Goal: Book appointment/travel/reservation

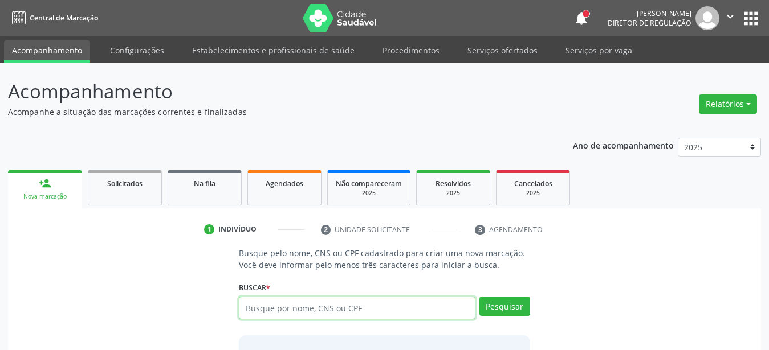
click at [394, 311] on input "text" at bounding box center [357, 308] width 237 height 23
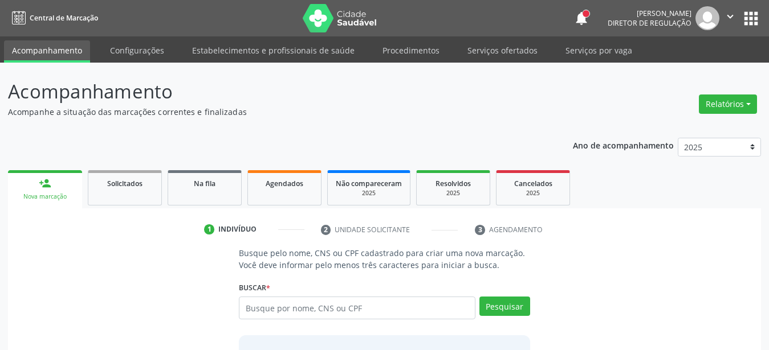
drag, startPoint x: 662, startPoint y: 261, endPoint x: 601, endPoint y: 272, distance: 62.0
click at [660, 263] on div "Busque pelo nome, CNS ou CPF cadastrado para criar uma nova marcação. Você deve…" at bounding box center [384, 337] width 737 height 180
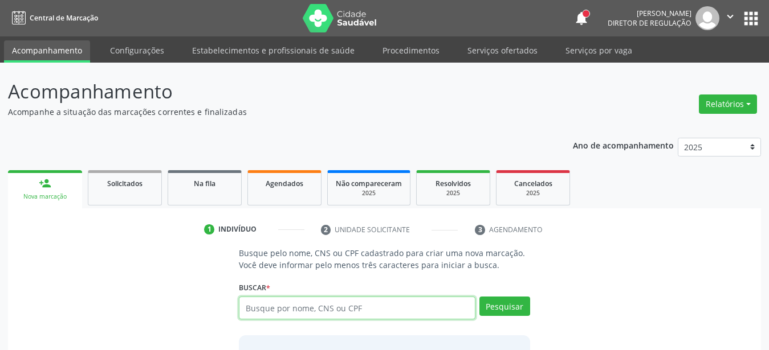
click at [288, 308] on input "text" at bounding box center [357, 308] width 237 height 23
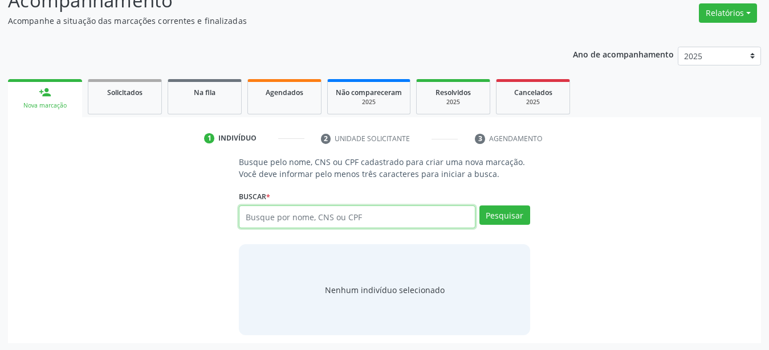
scroll to position [92, 0]
paste input "708 3052 7704 3060"
type input "708 3052 7704 3060"
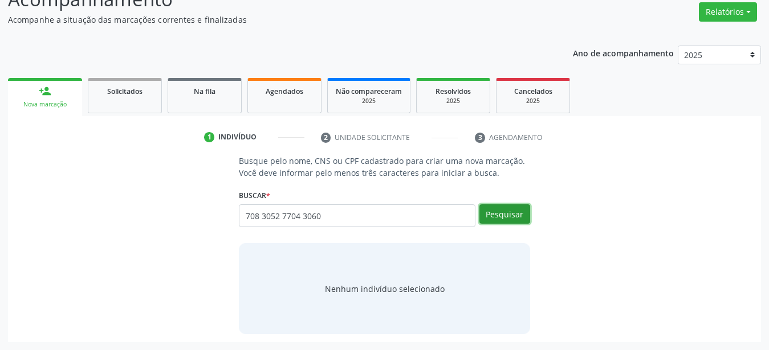
click at [502, 223] on button "Pesquisar" at bounding box center [504, 214] width 51 height 19
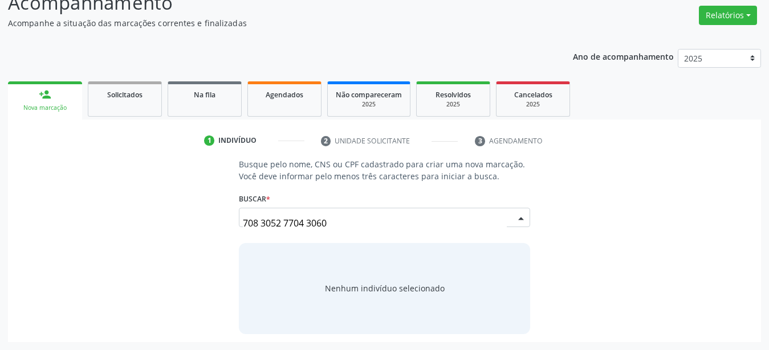
scroll to position [88, 0]
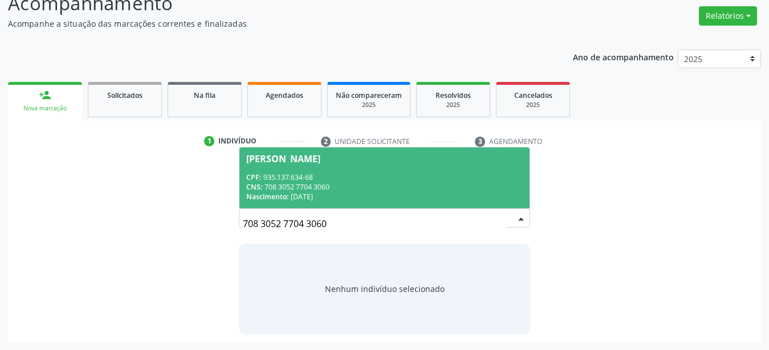
click at [288, 167] on span "[PERSON_NAME] CPF: 935.137.634-68 CNS: 708 3052 7704 3060 Nascimento: [DATE]" at bounding box center [384, 178] width 290 height 61
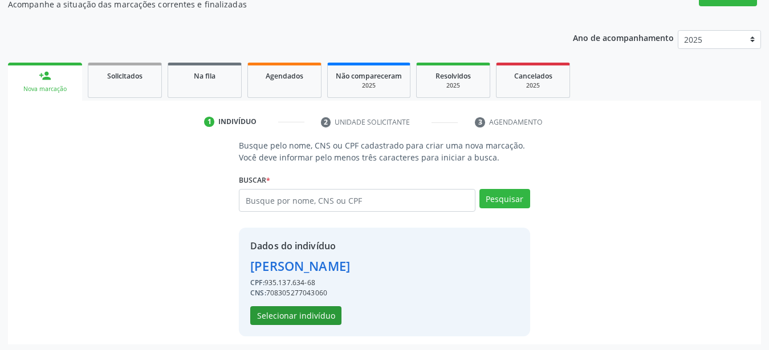
scroll to position [110, 0]
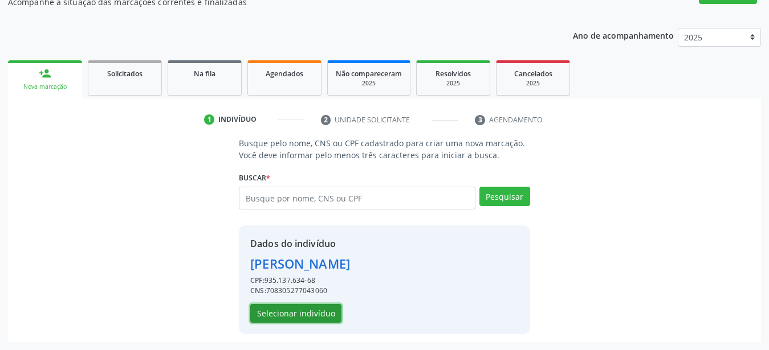
drag, startPoint x: 295, startPoint y: 315, endPoint x: 219, endPoint y: 256, distance: 95.5
click at [295, 315] on button "Selecionar indivíduo" at bounding box center [295, 313] width 91 height 19
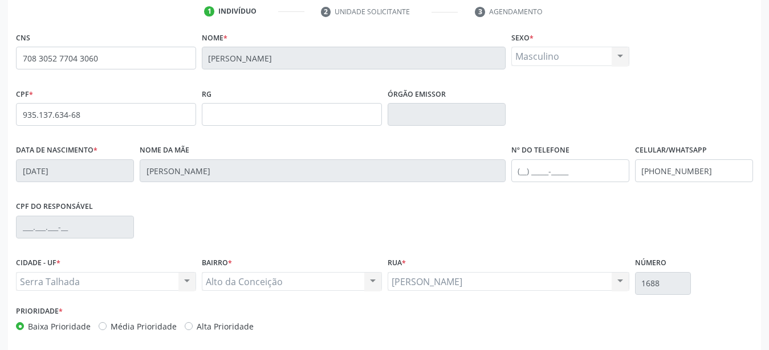
scroll to position [267, 0]
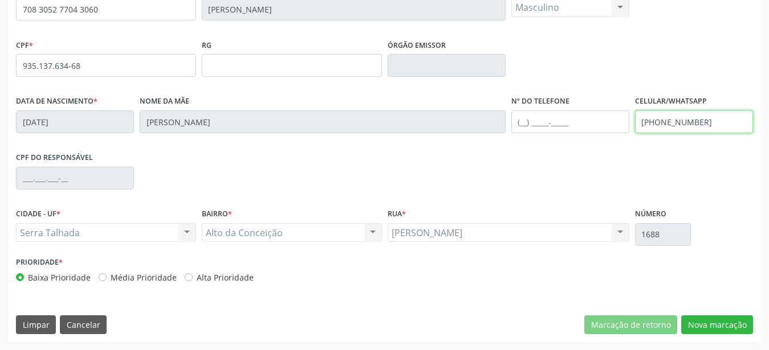
drag, startPoint x: 711, startPoint y: 121, endPoint x: 578, endPoint y: 144, distance: 134.3
click at [635, 133] on input "[PHONE_NUMBER]" at bounding box center [694, 122] width 118 height 23
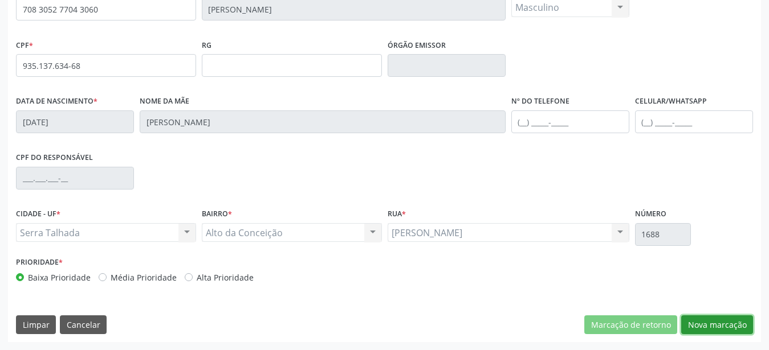
click at [712, 319] on button "Nova marcação" at bounding box center [717, 325] width 72 height 19
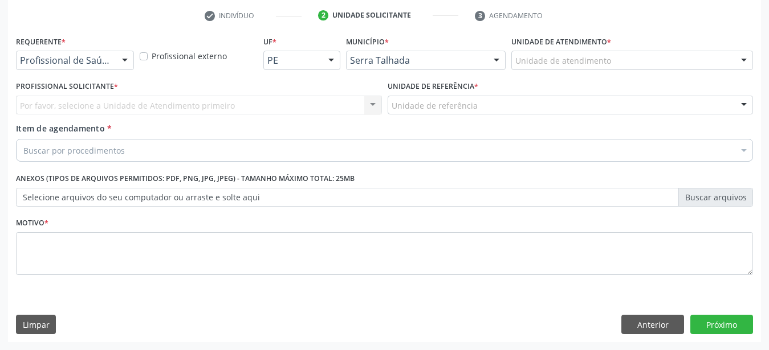
scroll to position [223, 0]
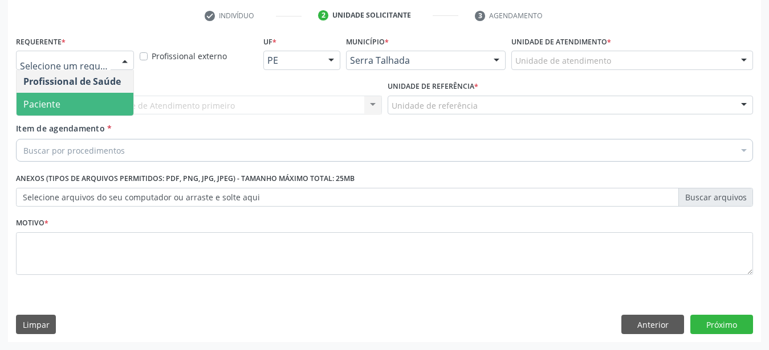
click at [71, 93] on span "Paciente" at bounding box center [75, 104] width 117 height 23
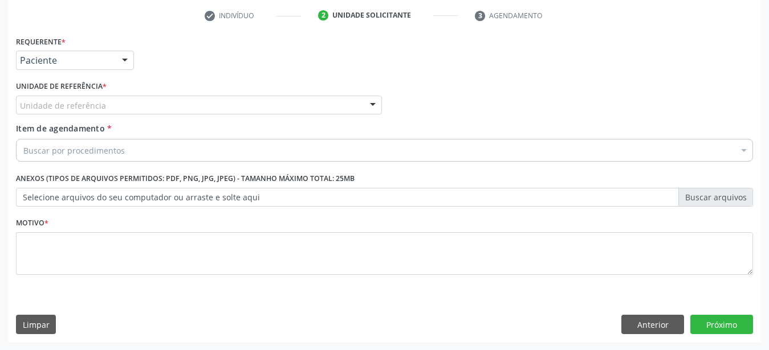
click at [68, 108] on div "Unidade de referência * Unidade de referência Usf do Mutirao Usf Cohab Usf [GEO…" at bounding box center [199, 100] width 372 height 44
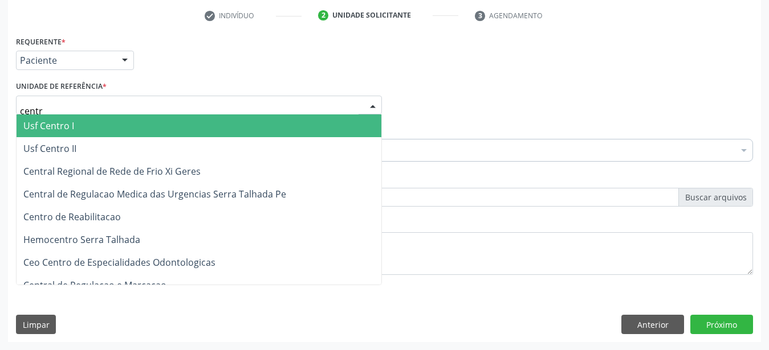
type input "centro"
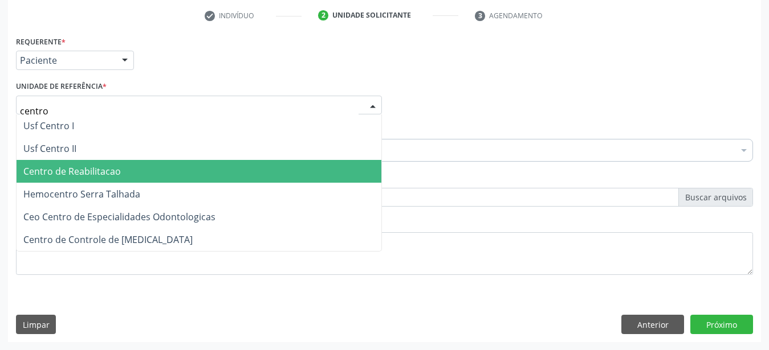
click at [75, 166] on span "Centro de Reabilitacao" at bounding box center [71, 171] width 97 height 13
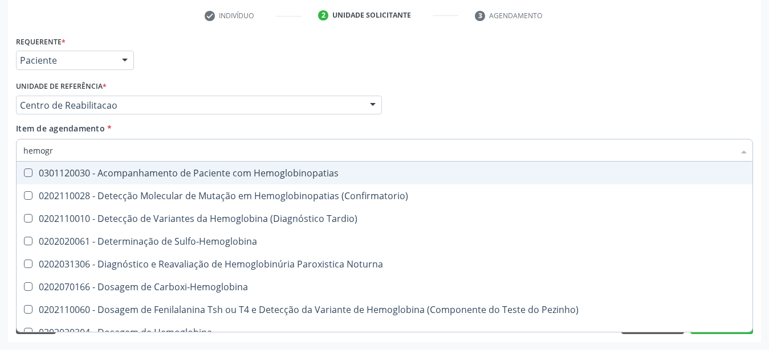
type input "hemogra"
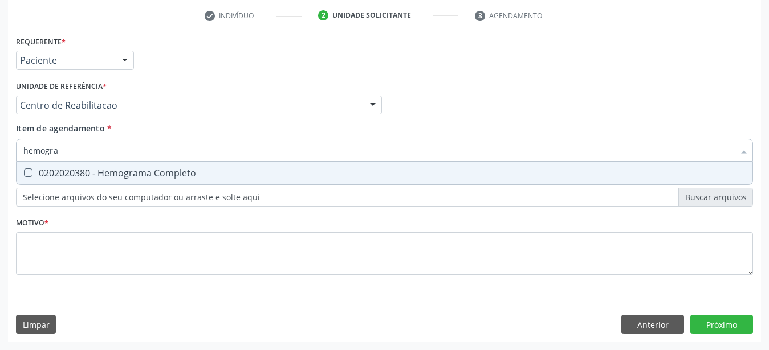
click at [68, 171] on span "0202020380 - Hemograma Completo" at bounding box center [385, 173] width 736 height 23
checkbox Completo "true"
type input "hemog"
checkbox Completo "false"
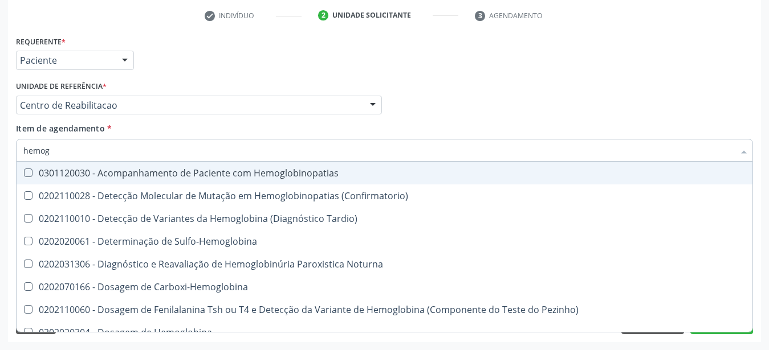
type input "hemo"
checkbox Completo "false"
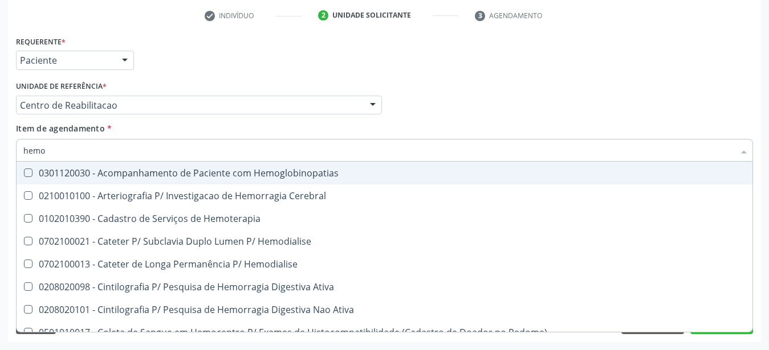
type input "hem"
checkbox Completo "false"
checkbox Elástica "true"
type input "he"
checkbox Elástica "false"
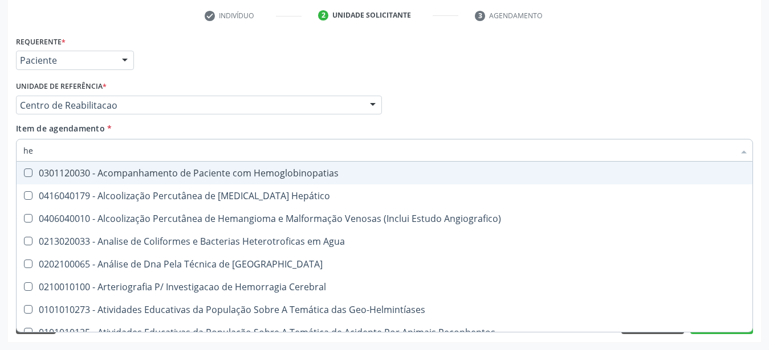
type input "h"
checkbox Completo "false"
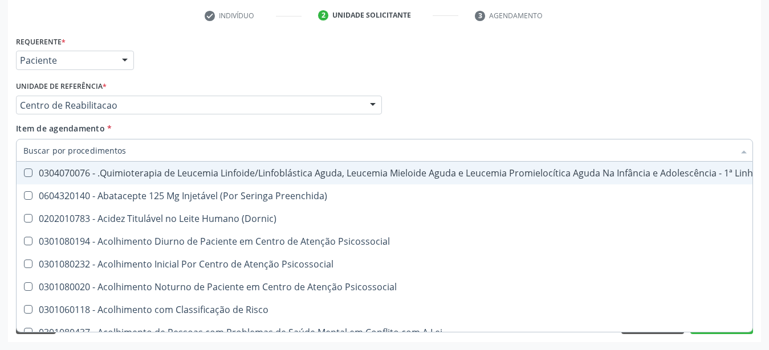
checkbox Completo "false"
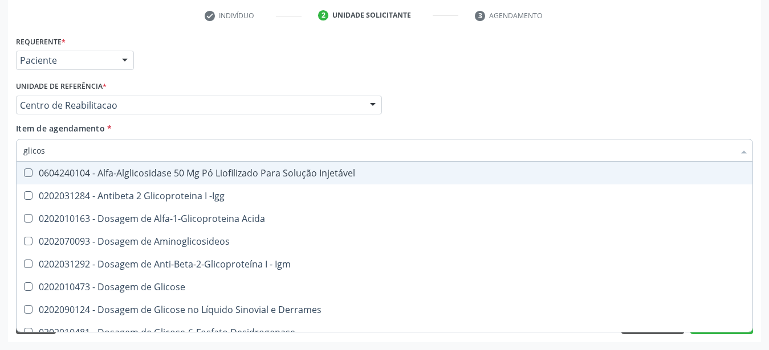
type input "glicose"
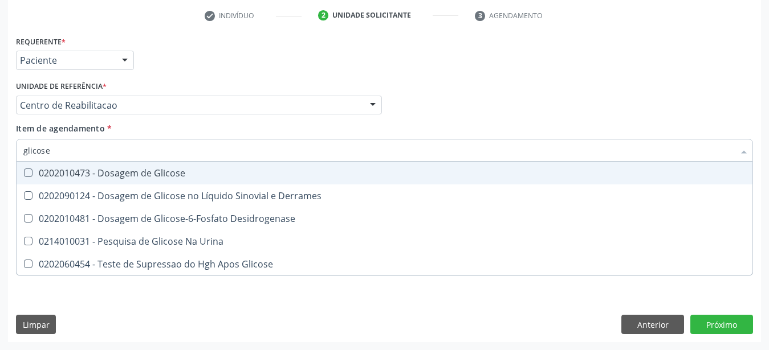
click at [168, 170] on span "0202010473 - Dosagem de Glicose" at bounding box center [385, 173] width 736 height 23
checkbox Glicose "true"
type input "glicos"
checkbox Glicose "false"
checkbox Desidrogenase "true"
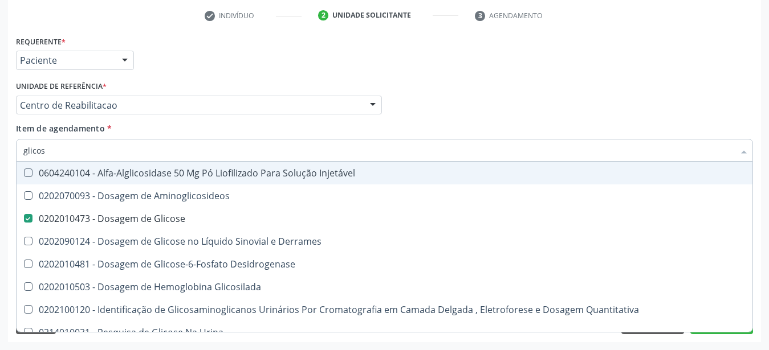
type input "glico"
checkbox Glicose "false"
checkbox Glicosilada "true"
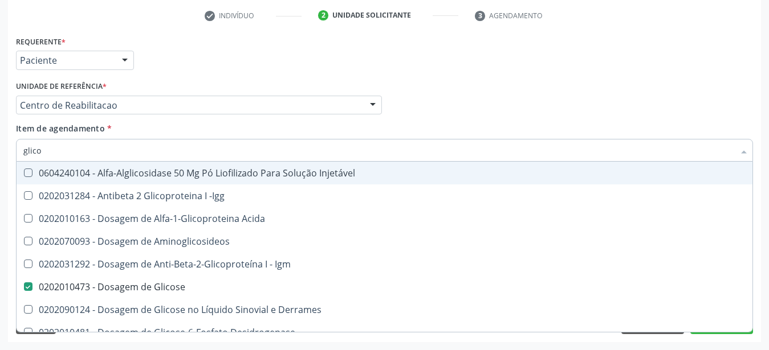
type input "glic"
checkbox Glicose "false"
checkbox Glicose "true"
type input "gli"
checkbox Glicose "false"
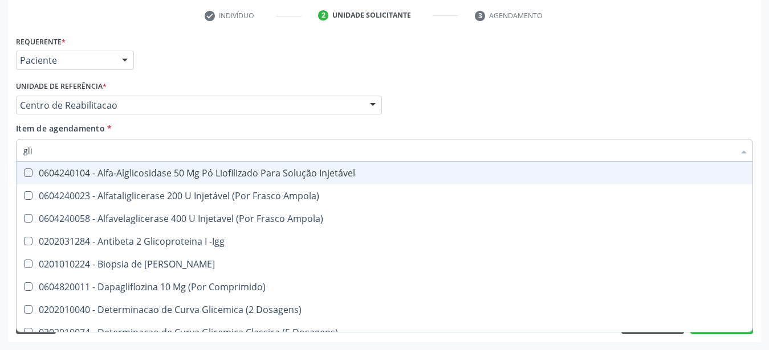
type input "gl"
checkbox Glicose "false"
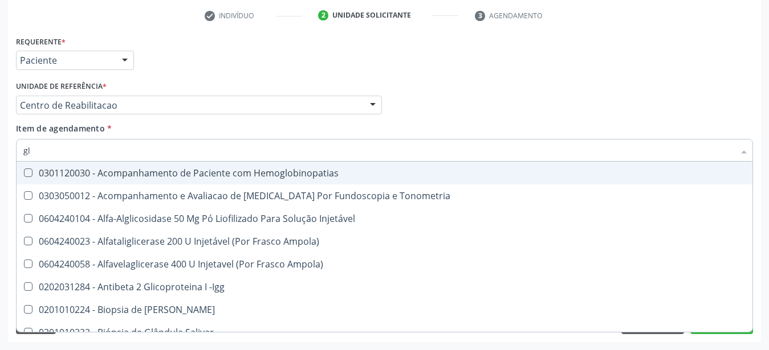
type input "g"
checkbox Glicose "false"
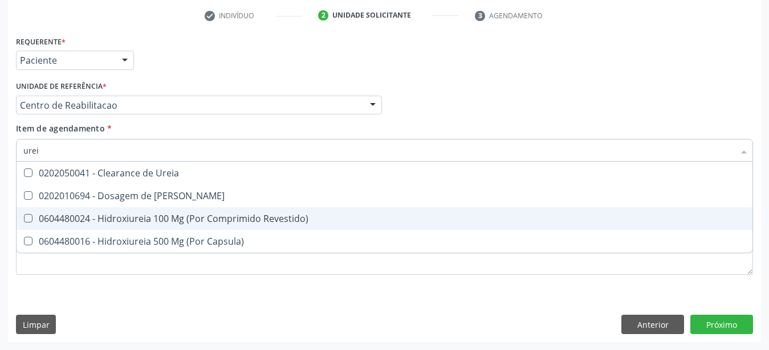
type input "ureia"
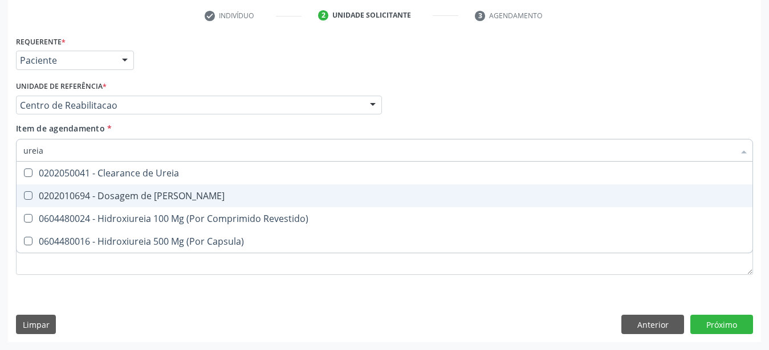
click at [165, 193] on div "0202010694 - Dosagem de [PERSON_NAME]" at bounding box center [384, 195] width 722 height 9
checkbox Ureia "true"
type input "ure"
checkbox Ureia "false"
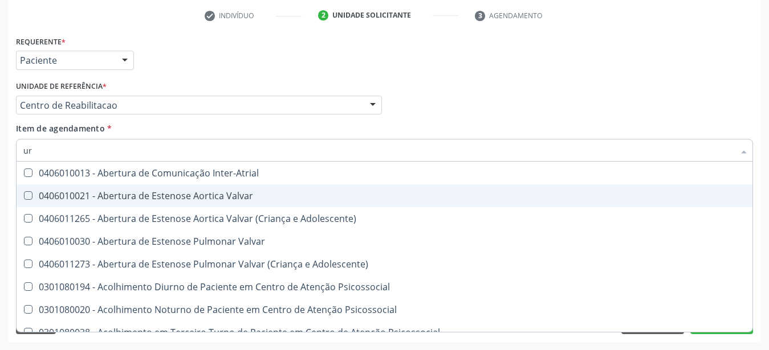
type input "u"
checkbox Ureia "false"
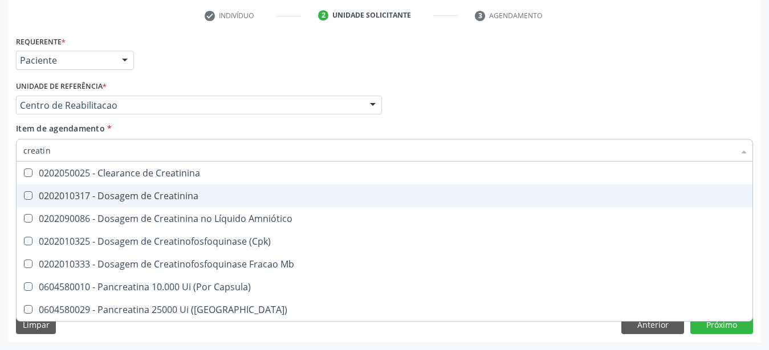
type input "creatini"
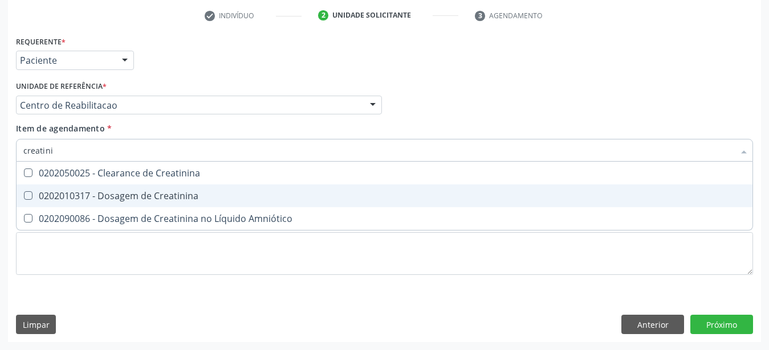
click at [160, 185] on span "0202010317 - Dosagem de Creatinina" at bounding box center [385, 196] width 736 height 23
checkbox Creatinina "true"
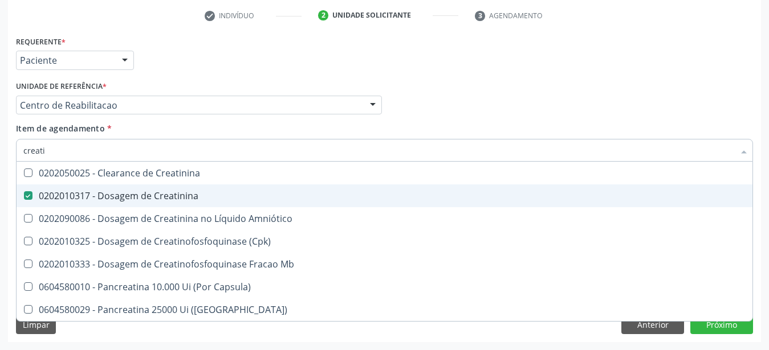
type input "creat"
checkbox Creatinina "false"
checkbox \(Cpk\) "true"
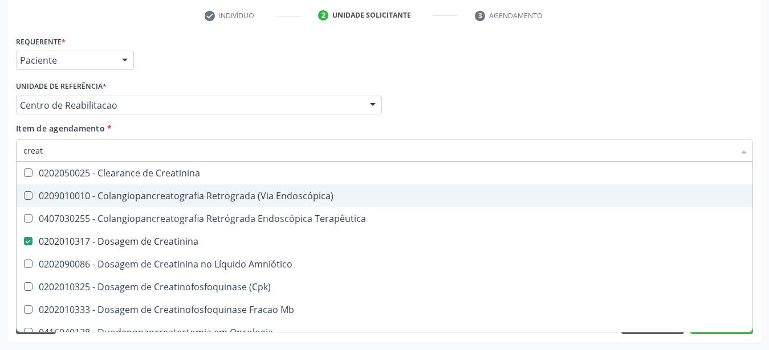
type input "crea"
checkbox Creatinina "false"
checkbox Mb "true"
type input "cre"
checkbox Mb "false"
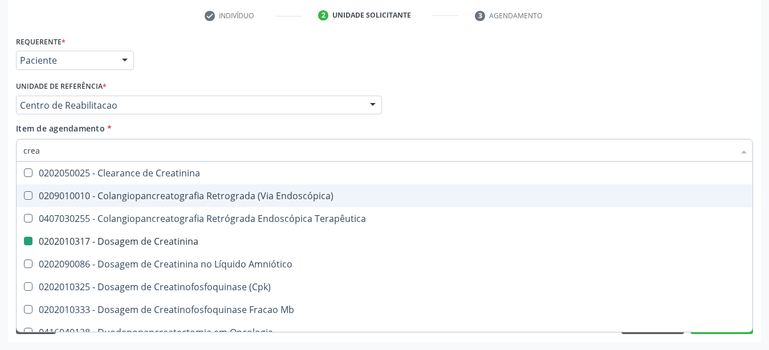
checkbox Oncologia "true"
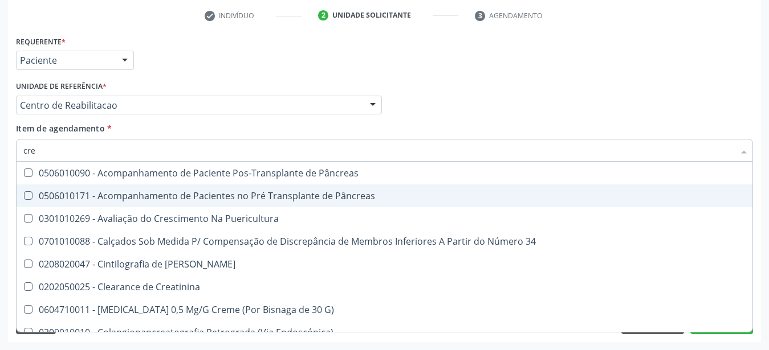
type input "cr"
checkbox Creatinina "false"
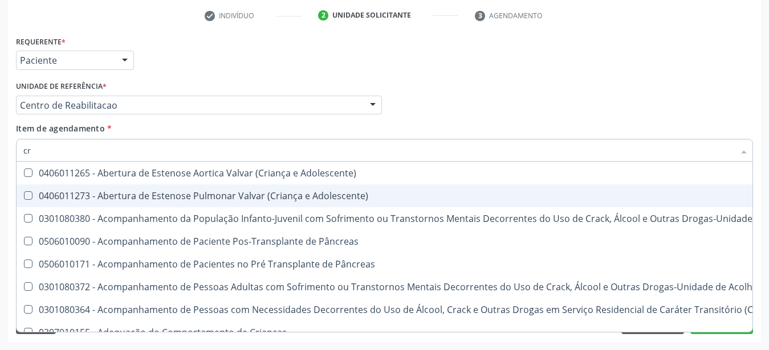
type input "c"
checkbox Creatinina "false"
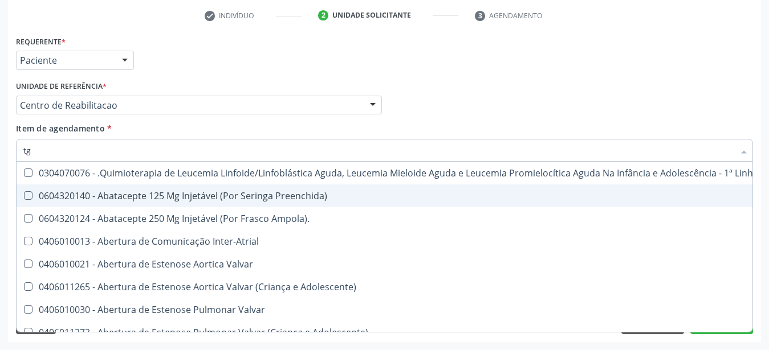
type input "tgo"
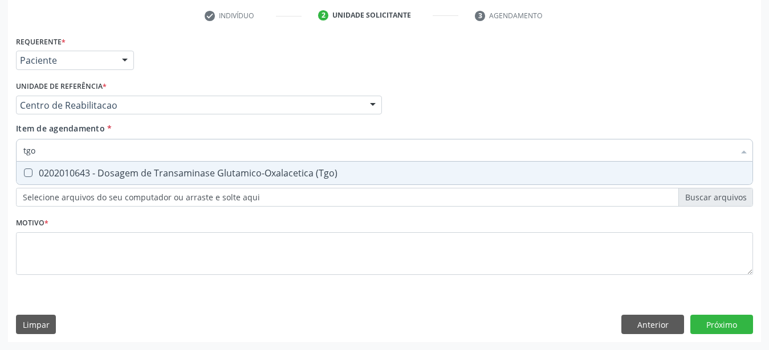
click at [162, 169] on div "0202010643 - Dosagem de Transaminase Glutamico-Oxalacetica (Tgo)" at bounding box center [384, 173] width 722 height 9
checkbox \(Tgo\) "true"
type input "tgp"
click at [163, 169] on div "0202010651 - Dosagem de Transaminase Glutamico-Piruvica (Tgp)" at bounding box center [384, 173] width 722 height 9
checkbox \(Tgp\) "true"
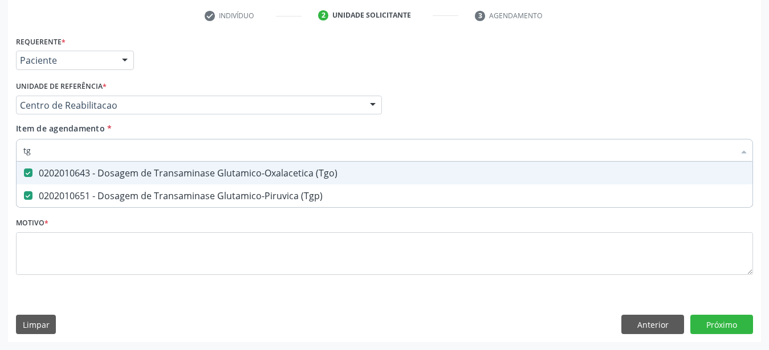
type input "t"
checkbox \(Tgo\) "false"
checkbox \(Tgp\) "false"
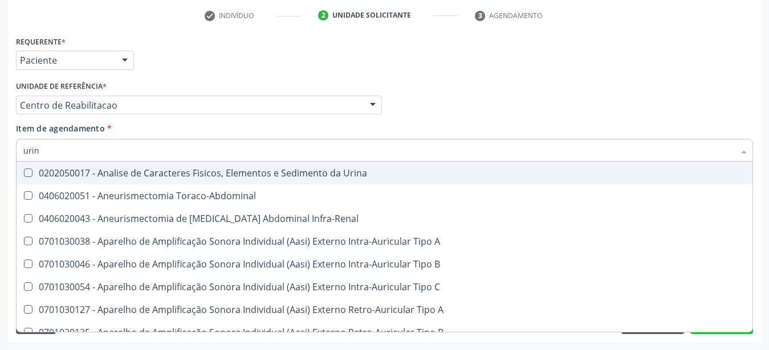
type input "urina"
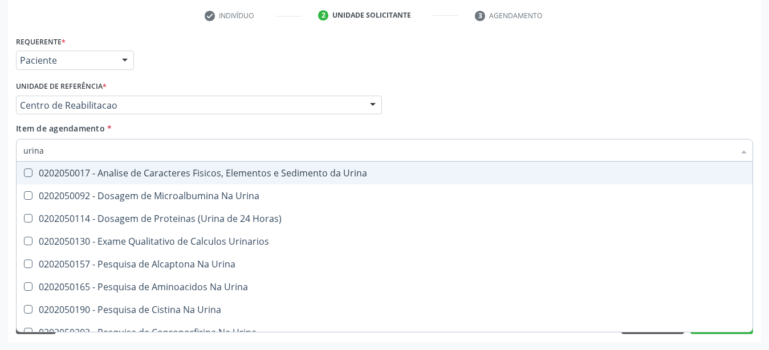
click at [163, 169] on div "0202050017 - Analise de Caracteres Fisicos, Elementos e Sedimento da Urina" at bounding box center [384, 173] width 722 height 9
checkbox Urina "true"
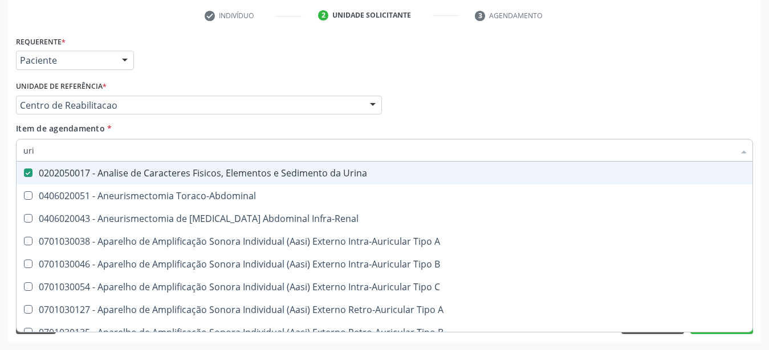
type input "ur"
checkbox Urina "false"
checkbox Cônica "true"
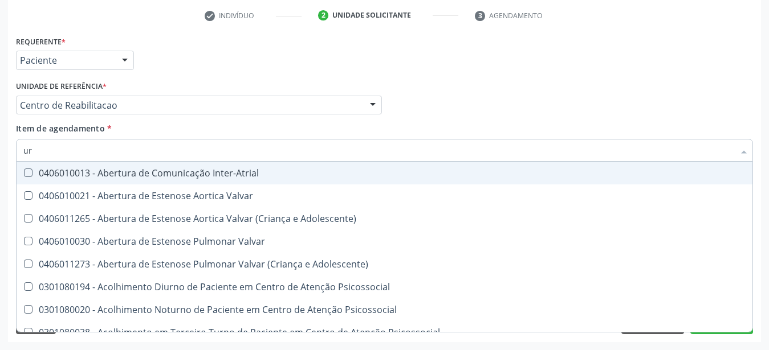
type input "u"
checkbox Urina "false"
checkbox Uretroscopia "false"
checkbox Hipurico "true"
checkbox Ureia "false"
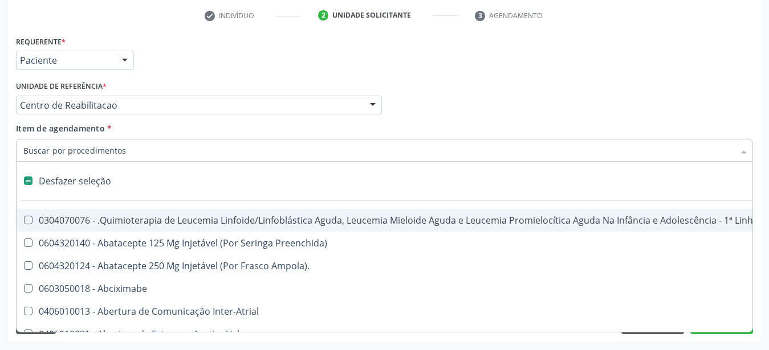
type input "t"
checkbox Reto "true"
checkbox Urina "false"
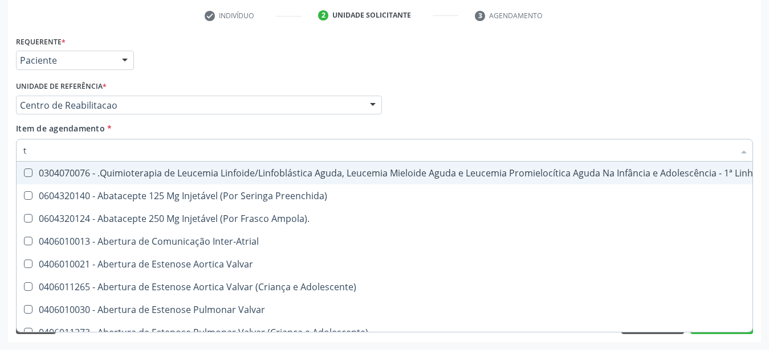
type input "te"
checkbox Medicamento\(S\) "true"
checkbox Urina "false"
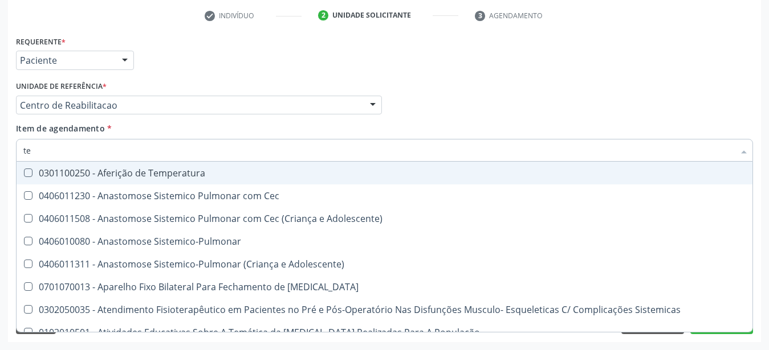
type input "tem"
checkbox Coils "false"
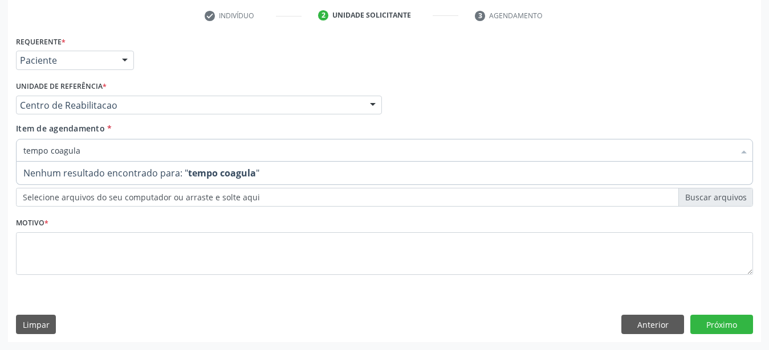
click at [211, 68] on div "Requerente * Paciente Profissional de Saúde Paciente Nenhum resultado encontrad…" at bounding box center [384, 162] width 737 height 258
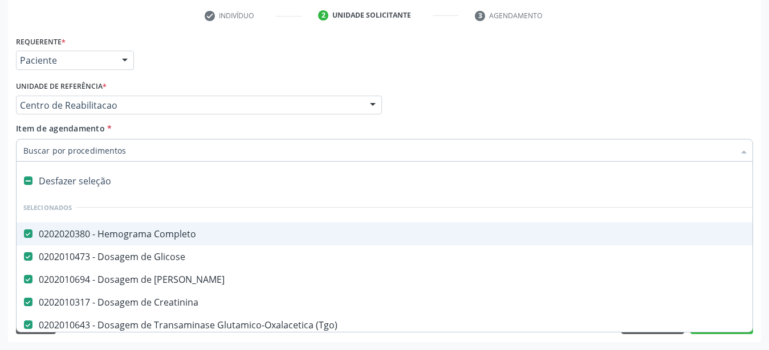
type input "t"
checkbox Urina "false"
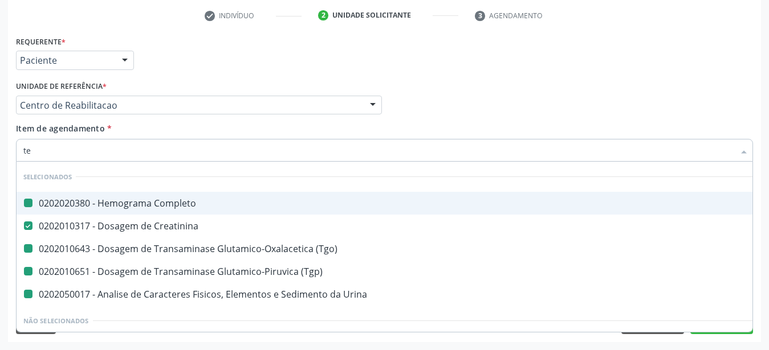
type input "tem"
checkbox Completo "false"
checkbox \(Tgo\) "false"
checkbox \(Tgp\) "false"
checkbox Urina "false"
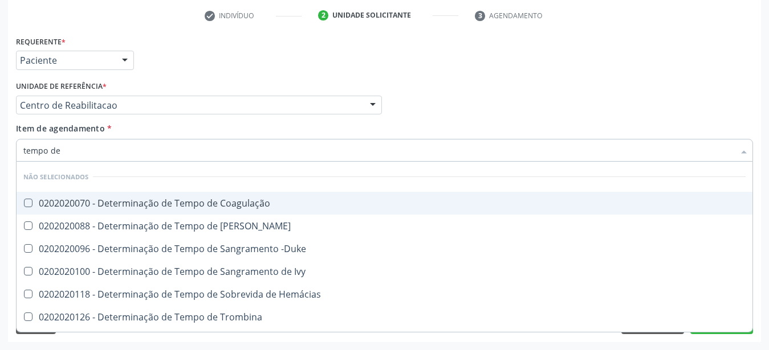
type input "tempo de"
click at [63, 199] on div "0202020070 - Determinação de Tempo de Coagulação" at bounding box center [384, 203] width 722 height 9
checkbox Coagulação "true"
click at [467, 91] on div "Profissional Solicitante Por favor, selecione a Unidade de Atendimento primeiro…" at bounding box center [384, 100] width 743 height 44
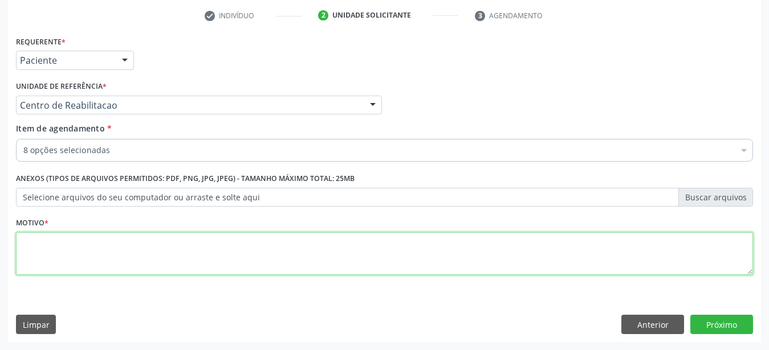
click at [138, 255] on textarea at bounding box center [384, 254] width 737 height 43
type textarea "..."
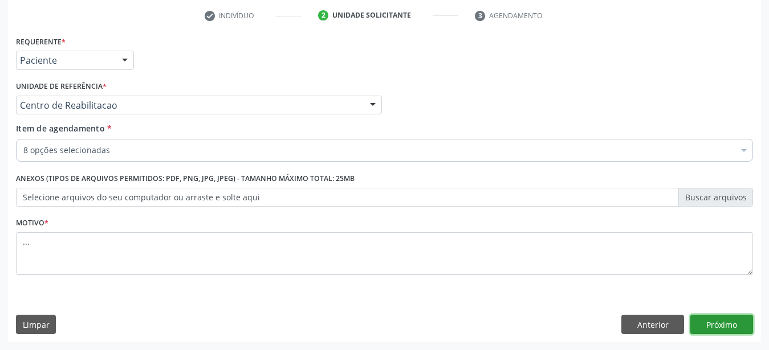
click at [710, 321] on button "Próximo" at bounding box center [721, 324] width 63 height 19
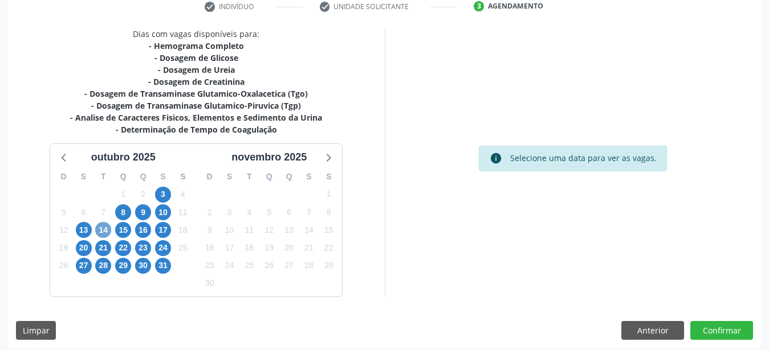
click at [104, 226] on span "14" at bounding box center [103, 230] width 16 height 16
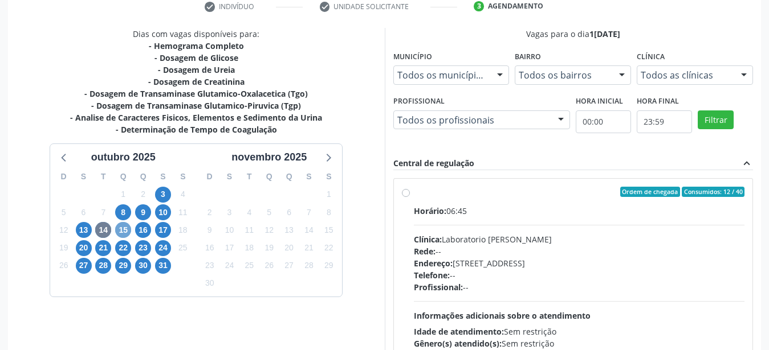
click at [122, 227] on span "15" at bounding box center [123, 230] width 16 height 16
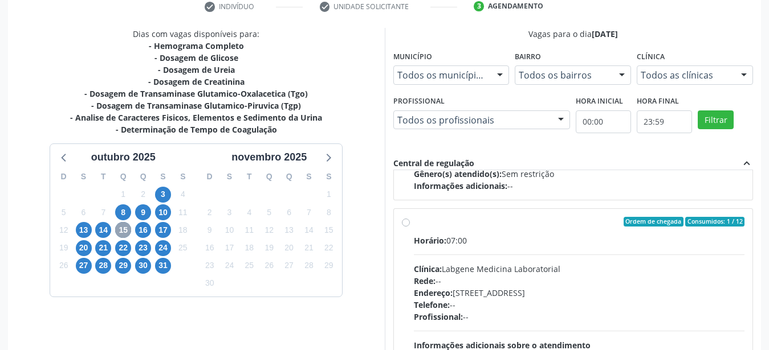
scroll to position [520, 0]
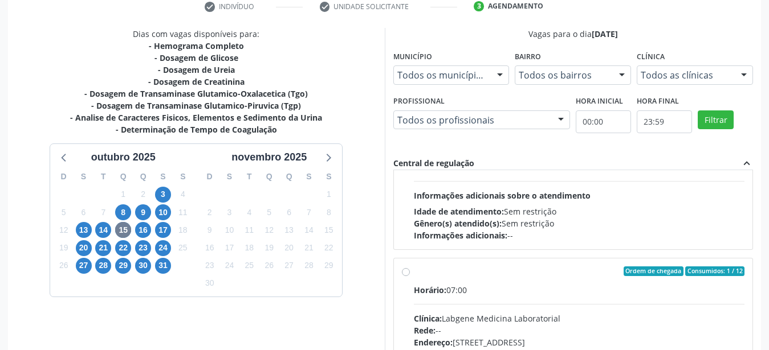
click at [414, 271] on label "Ordem de chegada Consumidos: 1 / 12 Horário: 07:00 Clínica: Labgene Medicina La…" at bounding box center [579, 354] width 331 height 175
click at [409, 271] on input "Ordem de chegada Consumidos: 1 / 12 Horário: 07:00 Clínica: Labgene Medicina La…" at bounding box center [406, 272] width 8 height 10
radio input "true"
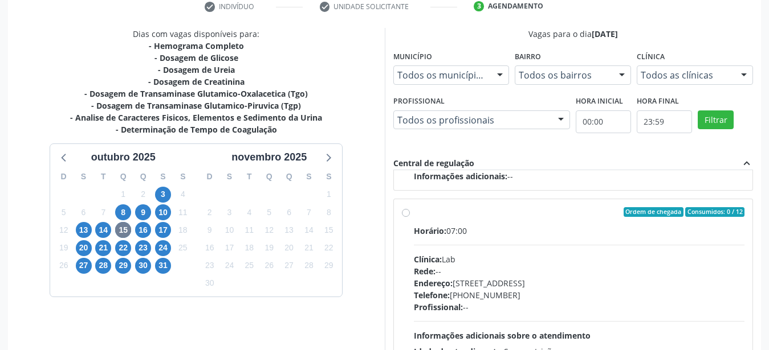
scroll to position [330, 0]
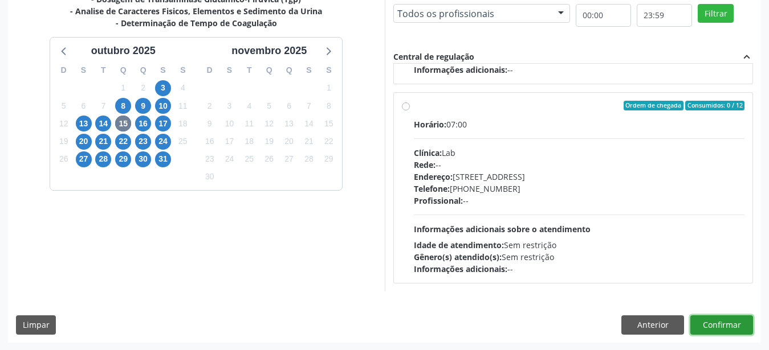
drag, startPoint x: 725, startPoint y: 327, endPoint x: 718, endPoint y: 337, distance: 12.7
click at [711, 326] on button "Confirmar" at bounding box center [721, 325] width 63 height 19
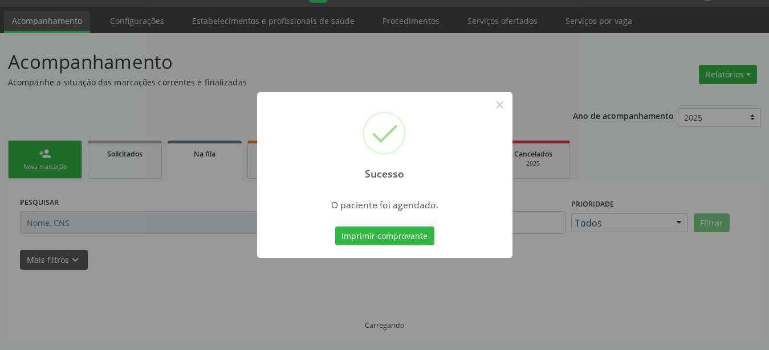
scroll to position [29, 0]
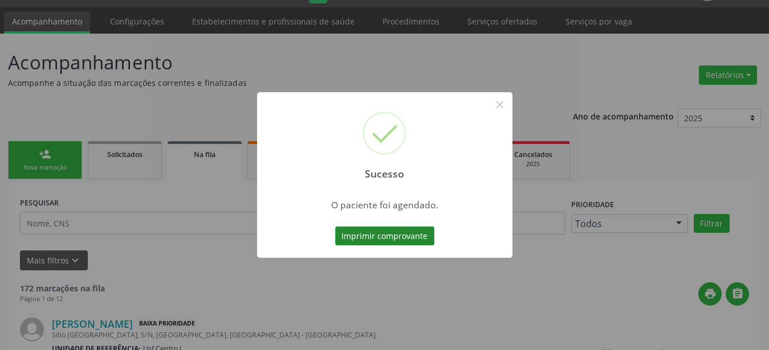
click at [425, 237] on button "Imprimir comprovante" at bounding box center [384, 236] width 99 height 19
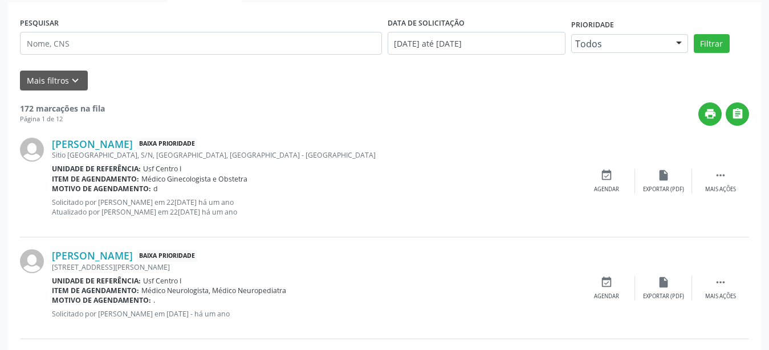
scroll to position [87, 0]
